Goal: Use online tool/utility: Utilize a website feature to perform a specific function

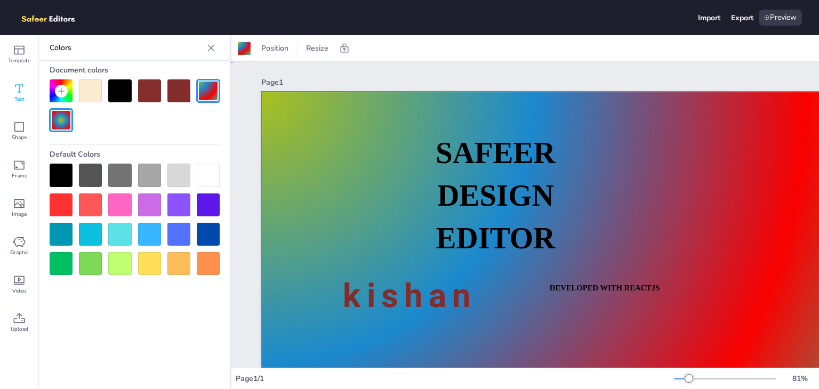
click at [256, 173] on div "Page 1 SAFEER DESIGN EDITOR DEVELOPED WITH REACTJS WHATSAPP: [URL][DOMAIN_NAME]…" at bounding box center [616, 297] width 771 height 471
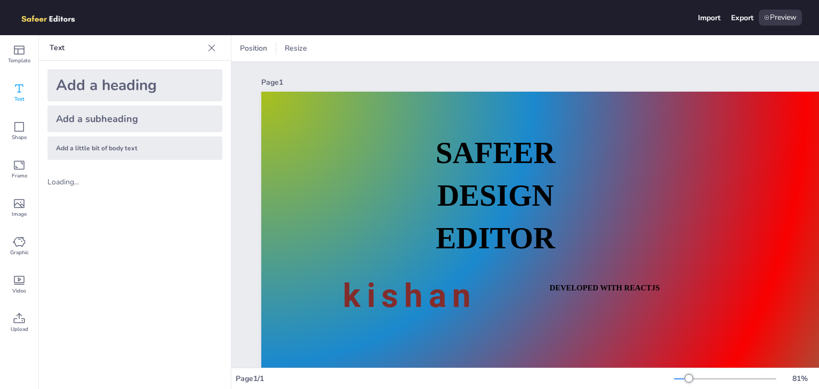
click at [248, 174] on div "Page 1 SAFEER DESIGN EDITOR DEVELOPED WITH REACTJS WHATSAPP: [URL][DOMAIN_NAME]…" at bounding box center [616, 297] width 771 height 471
click at [212, 47] on icon at bounding box center [211, 47] width 7 height 7
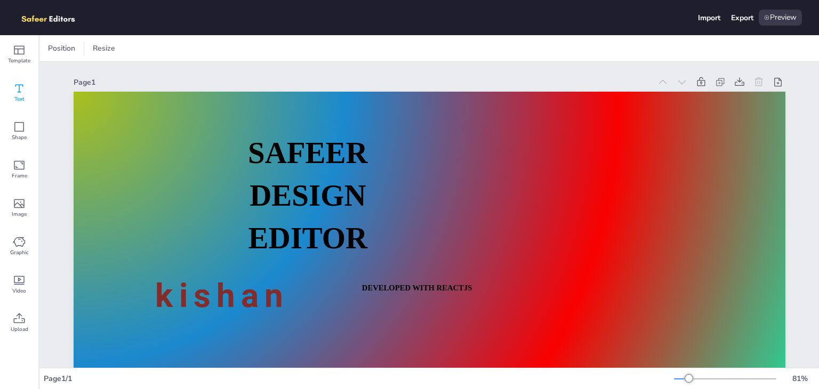
click at [26, 85] on div "Text" at bounding box center [19, 93] width 38 height 38
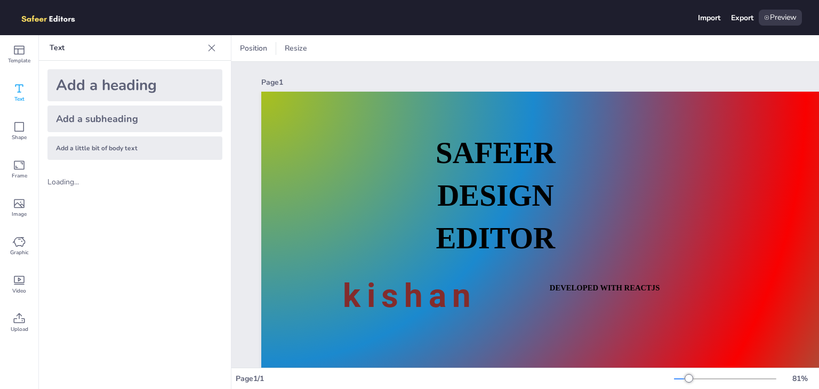
click at [210, 45] on icon at bounding box center [211, 48] width 11 height 11
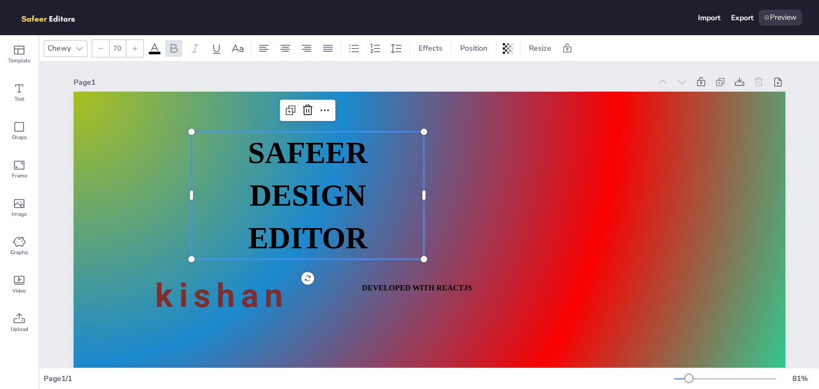
click at [251, 156] on span "SAFEER" at bounding box center [307, 152] width 120 height 33
click at [83, 45] on icon at bounding box center [79, 48] width 9 height 9
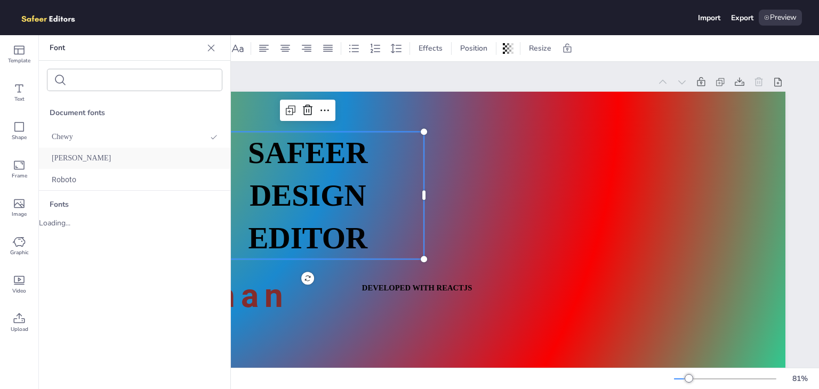
click at [70, 158] on span "[PERSON_NAME]" at bounding box center [81, 158] width 59 height 9
click at [73, 171] on div "Fonts" at bounding box center [134, 183] width 191 height 27
click at [62, 146] on div "[PERSON_NAME]" at bounding box center [134, 136] width 191 height 21
click at [73, 135] on span "[PERSON_NAME]" at bounding box center [81, 137] width 59 height 9
click at [73, 153] on div "Roboto" at bounding box center [134, 158] width 191 height 21
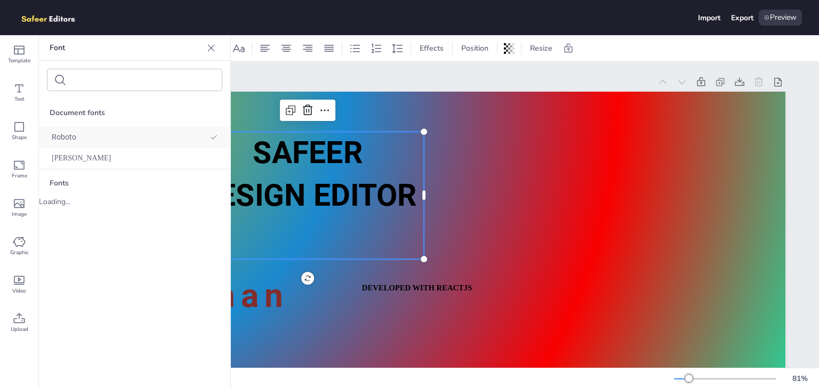
click at [72, 141] on span "Roboto" at bounding box center [64, 137] width 25 height 9
click at [73, 163] on div "[PERSON_NAME]" at bounding box center [134, 158] width 191 height 21
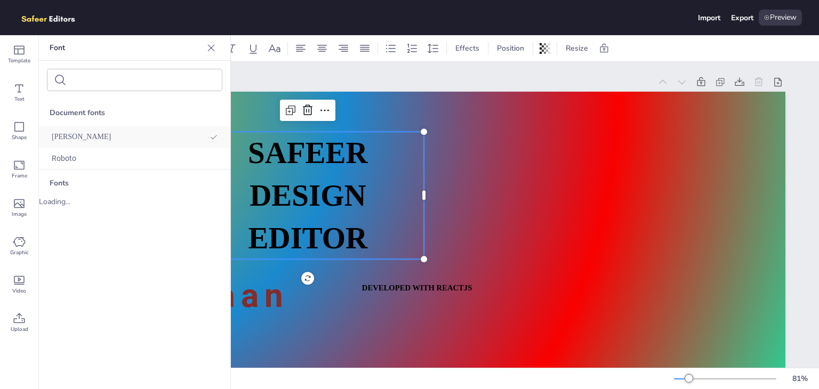
click at [67, 133] on span "[PERSON_NAME]" at bounding box center [81, 137] width 59 height 9
click at [207, 46] on icon at bounding box center [211, 48] width 11 height 11
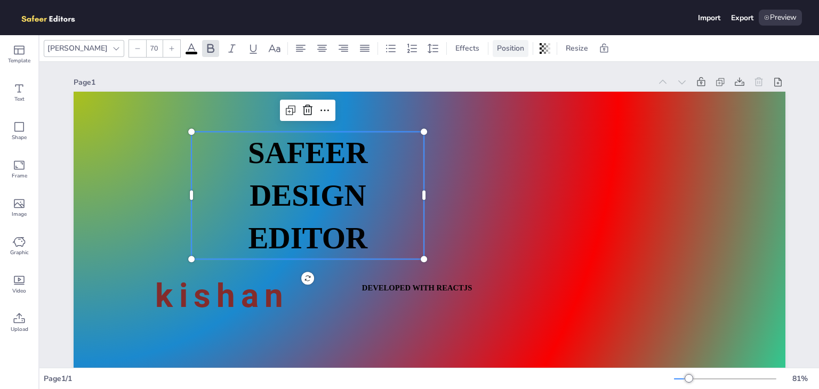
click at [495, 47] on span "Position" at bounding box center [510, 48] width 31 height 10
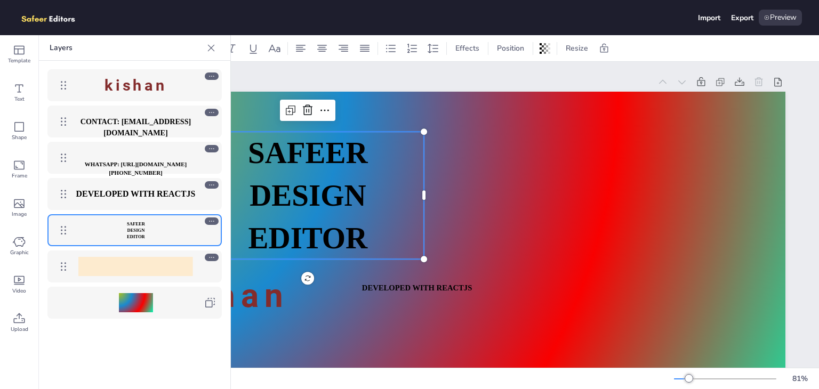
drag, startPoint x: 104, startPoint y: 228, endPoint x: 211, endPoint y: 253, distance: 108.9
click at [211, 253] on div "kishan CONTACT: [EMAIL_ADDRESS][DOMAIN_NAME] WHATSAPP: [URL][DOMAIN_NAME][PHONE…" at bounding box center [134, 194] width 191 height 267
click at [211, 254] on icon at bounding box center [211, 257] width 7 height 7
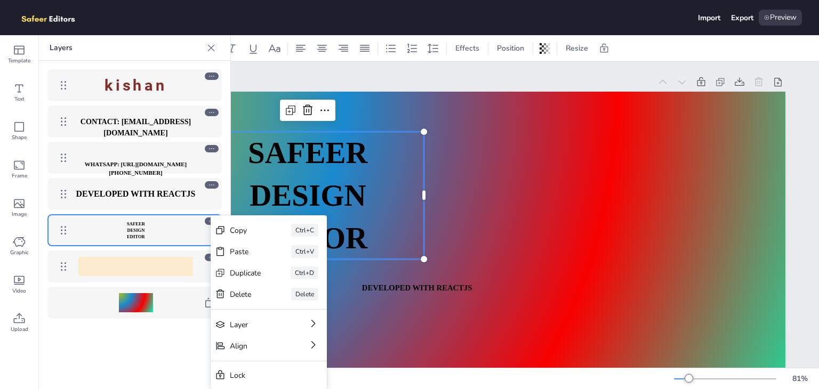
click at [211, 253] on div "Paste Ctrl+V" at bounding box center [269, 251] width 116 height 21
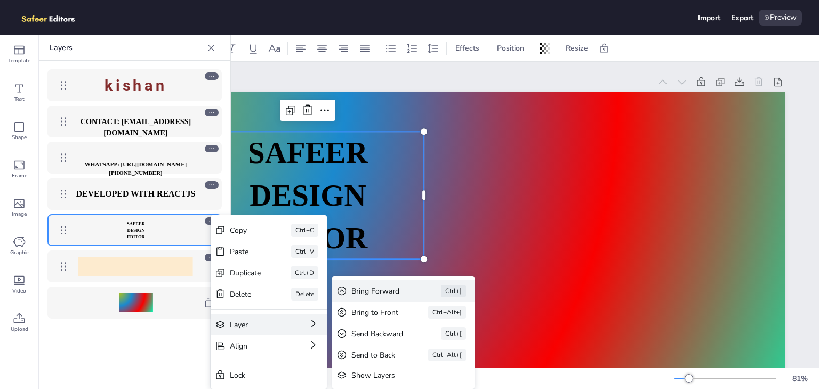
click at [380, 289] on div "Bring Forward" at bounding box center [381, 291] width 60 height 10
